Goal: Find specific page/section: Find specific page/section

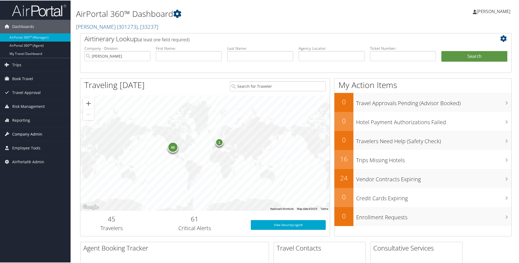
click at [30, 133] on span "Company Admin" at bounding box center [27, 134] width 30 height 14
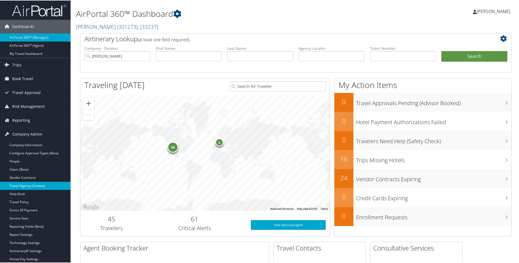
click at [38, 187] on link "Travel Agency Contacts" at bounding box center [35, 185] width 71 height 8
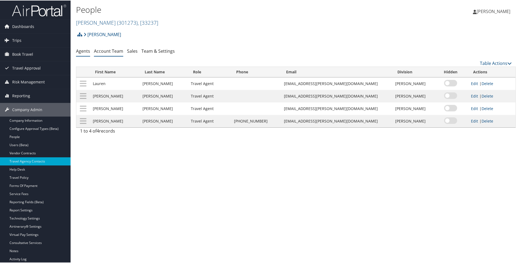
click at [111, 51] on link "Account Team" at bounding box center [108, 50] width 29 height 6
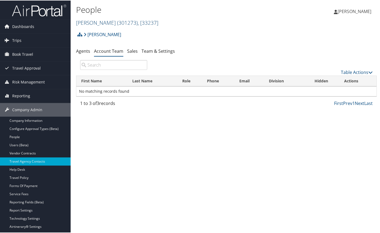
click at [117, 23] on span "( 301273 )" at bounding box center [127, 21] width 21 height 7
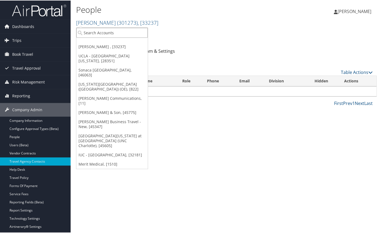
click at [110, 34] on input "search" at bounding box center [111, 32] width 71 height 10
type input "goos"
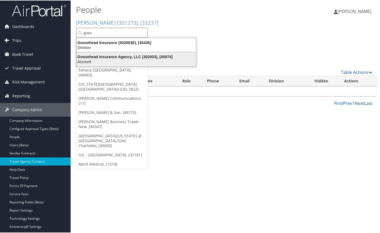
click at [111, 58] on div "Goosehead Insurance Agency, LLC (302003), [45974]" at bounding box center [136, 56] width 126 height 5
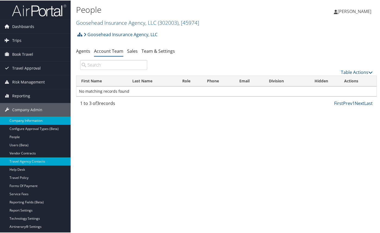
click at [33, 122] on link "Company Information" at bounding box center [35, 120] width 71 height 8
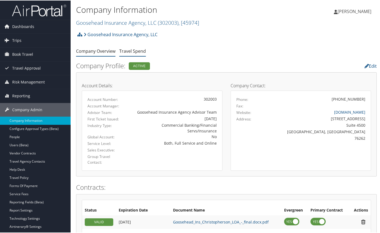
click at [137, 51] on link "Travel Spend" at bounding box center [132, 50] width 27 height 6
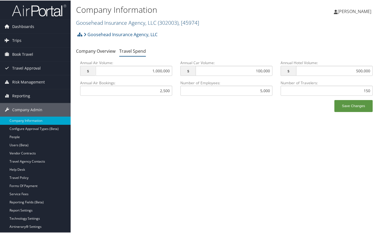
click at [131, 25] on link "Goosehead Insurance Agency, LLC ( 302003 ) , [ 45974 ]" at bounding box center [137, 21] width 123 height 7
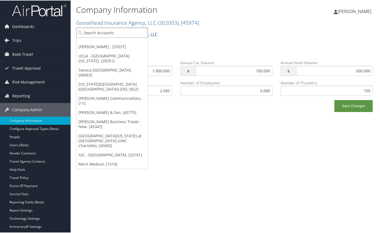
click at [126, 31] on input "search" at bounding box center [111, 32] width 71 height 10
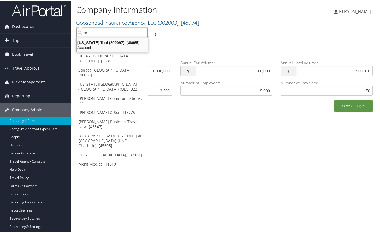
type input "o"
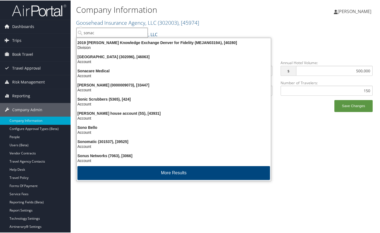
type input "sonaca"
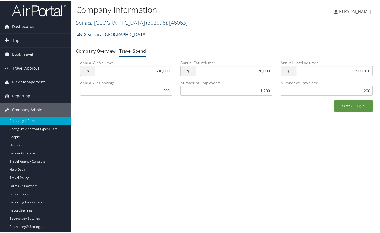
click at [89, 22] on link "[GEOGRAPHIC_DATA] ( 302096 ) , [ 46063 ]" at bounding box center [131, 21] width 111 height 7
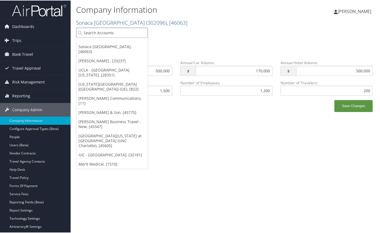
click at [97, 34] on input "search" at bounding box center [111, 32] width 71 height 10
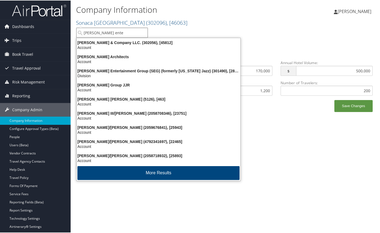
type input "[PERSON_NAME] enter"
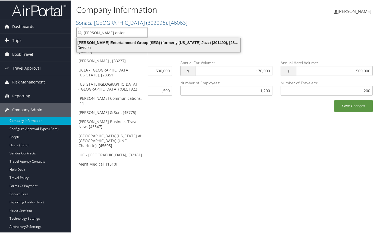
click at [106, 44] on div "Smith Entertainment Group (SEG) (formerly Utah Jazz) (301490), [28775]" at bounding box center [158, 42] width 170 height 5
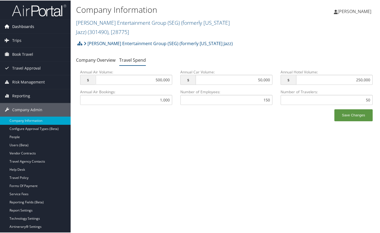
click at [29, 30] on span "Dashboards" at bounding box center [23, 26] width 22 height 14
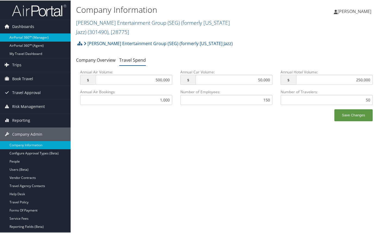
click at [27, 38] on link "AirPortal 360™ (Manager)" at bounding box center [35, 37] width 71 height 8
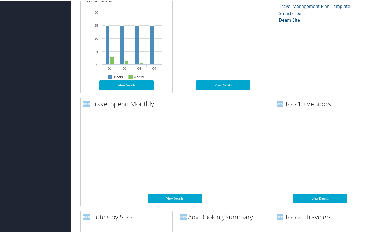
scroll to position [387, 0]
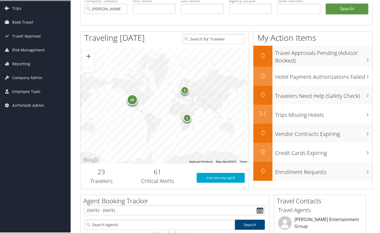
scroll to position [0, 0]
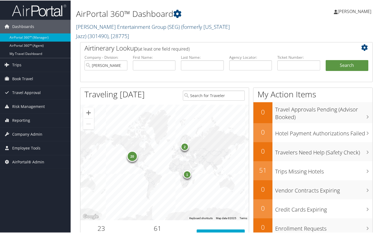
click at [107, 26] on link "Smith Entertainment Group (SEG) (formerly Utah Jazz) ( 301490 ) , [ 28775 ]" at bounding box center [153, 31] width 154 height 17
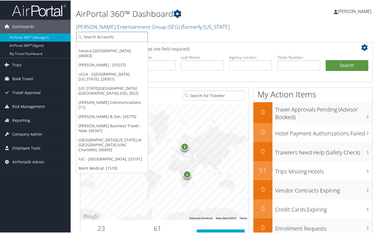
click at [113, 37] on input "search" at bounding box center [111, 36] width 71 height 10
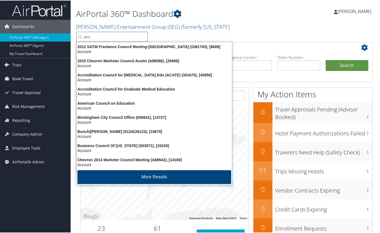
type input "unc c"
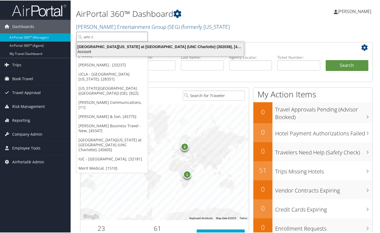
click at [150, 49] on div "Account" at bounding box center [160, 51] width 174 height 5
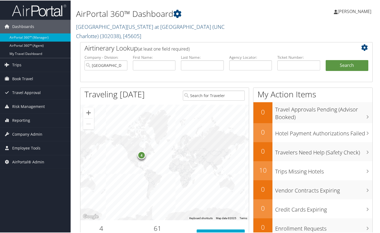
click at [116, 27] on link "[GEOGRAPHIC_DATA][US_STATE] at [GEOGRAPHIC_DATA] (UNC Charlotte) ( 302038 ) , […" at bounding box center [150, 31] width 148 height 17
